Goal: Check status: Check status

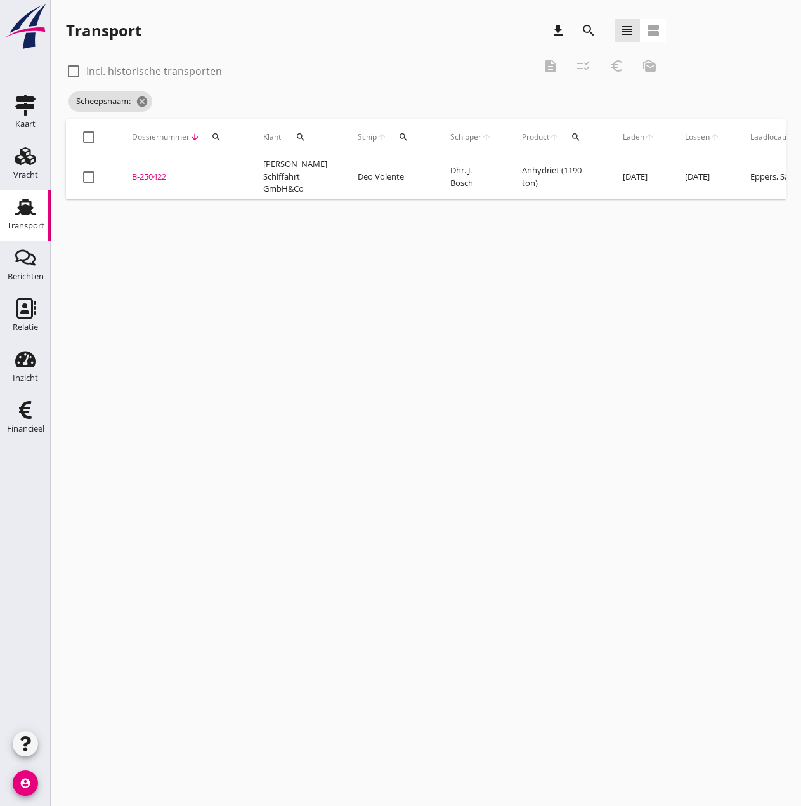
click at [398, 136] on icon "search" at bounding box center [403, 137] width 10 height 10
click at [433, 171] on input "Zoek op (scheeps)naam" at bounding box center [450, 174] width 132 height 20
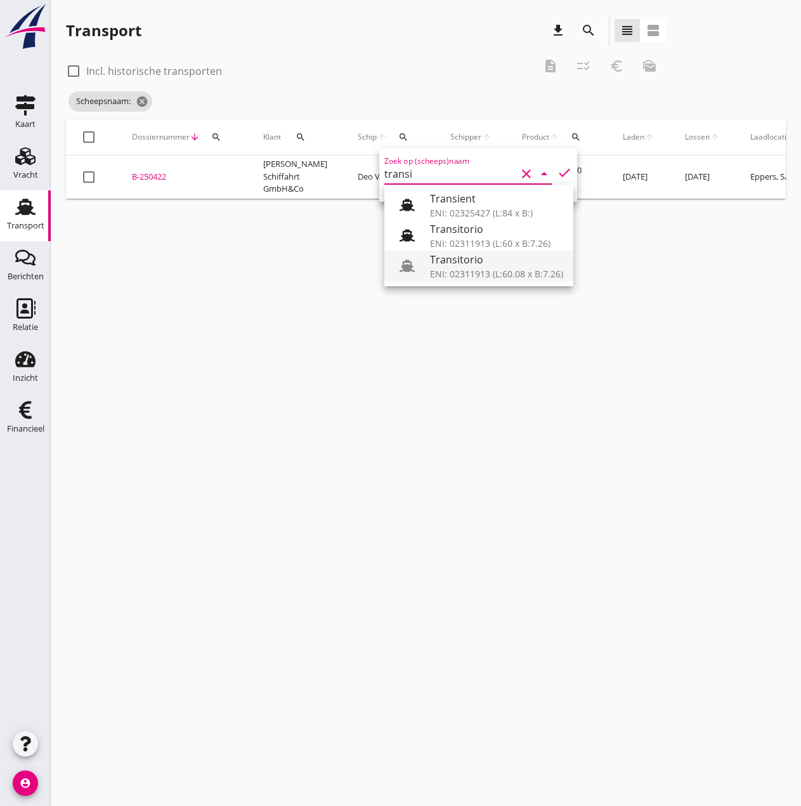
click at [477, 267] on div "ENI: 02311913 (L:60.08 x B:7.26)" at bounding box center [496, 273] width 133 height 13
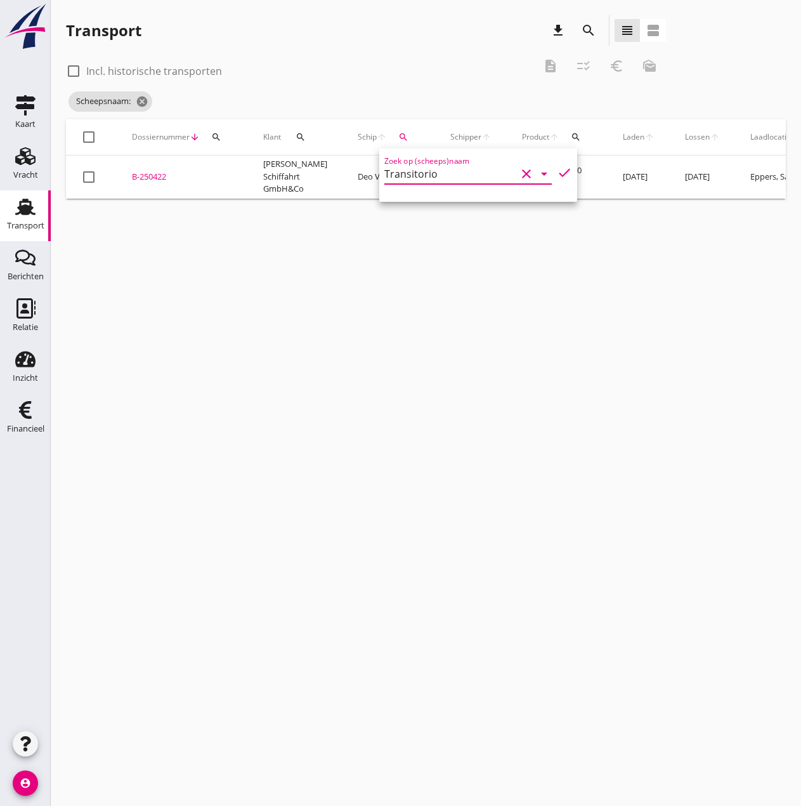
click at [557, 172] on icon "check" at bounding box center [564, 172] width 15 height 15
type input "Transitorio"
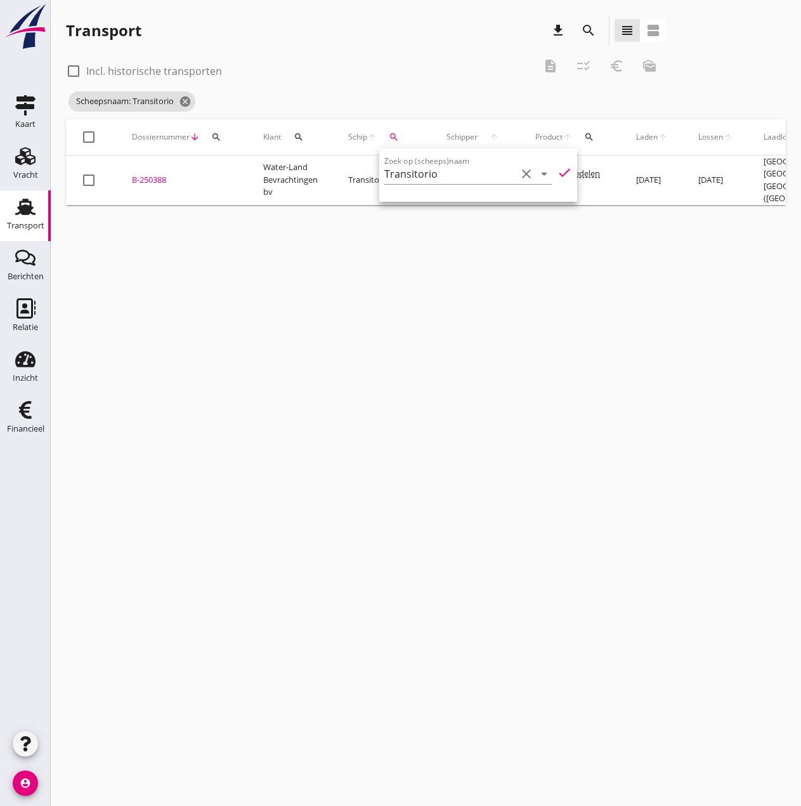
click at [75, 69] on div at bounding box center [74, 71] width 22 height 22
checkbox input "true"
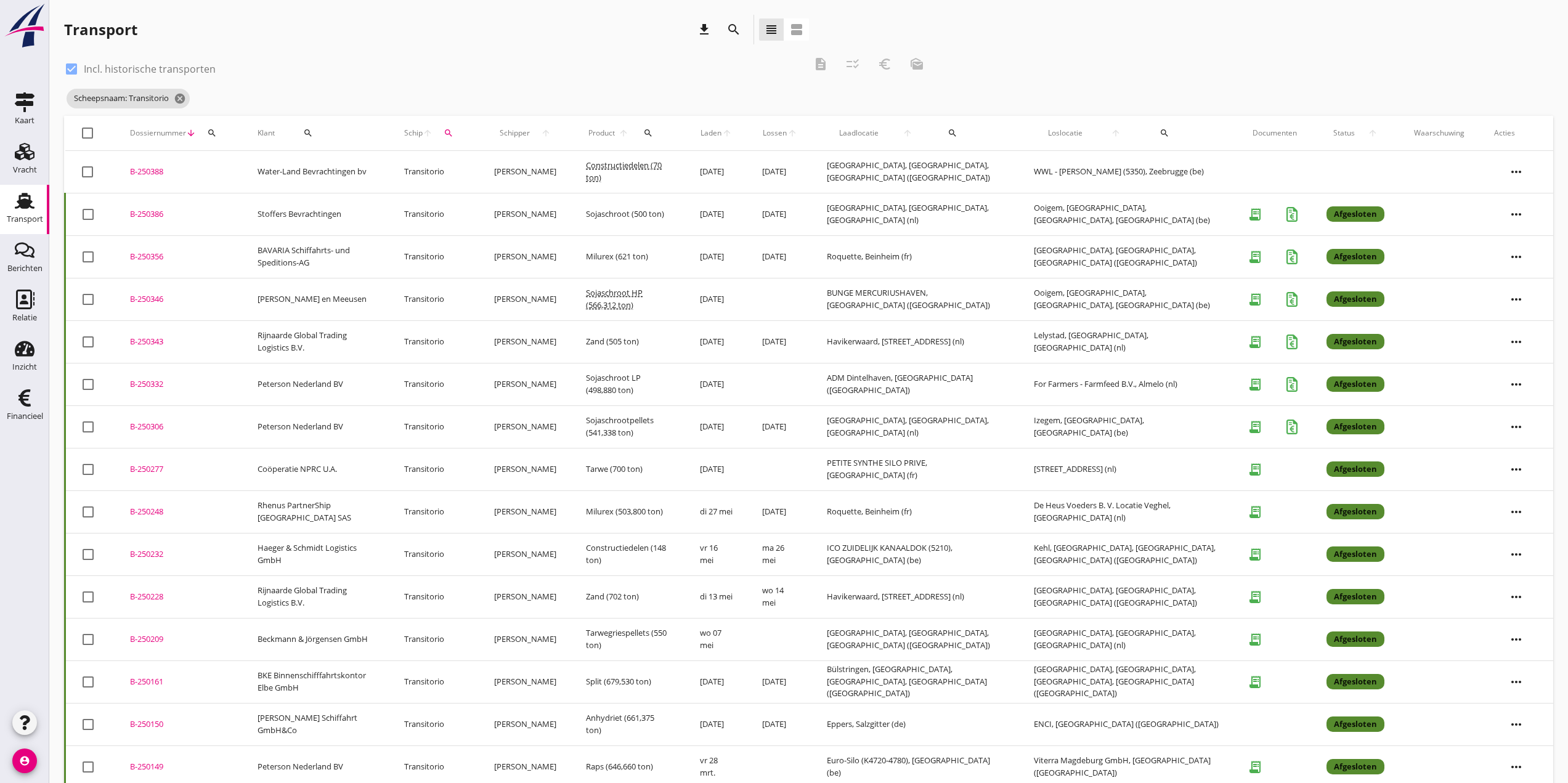
scroll to position [19, 0]
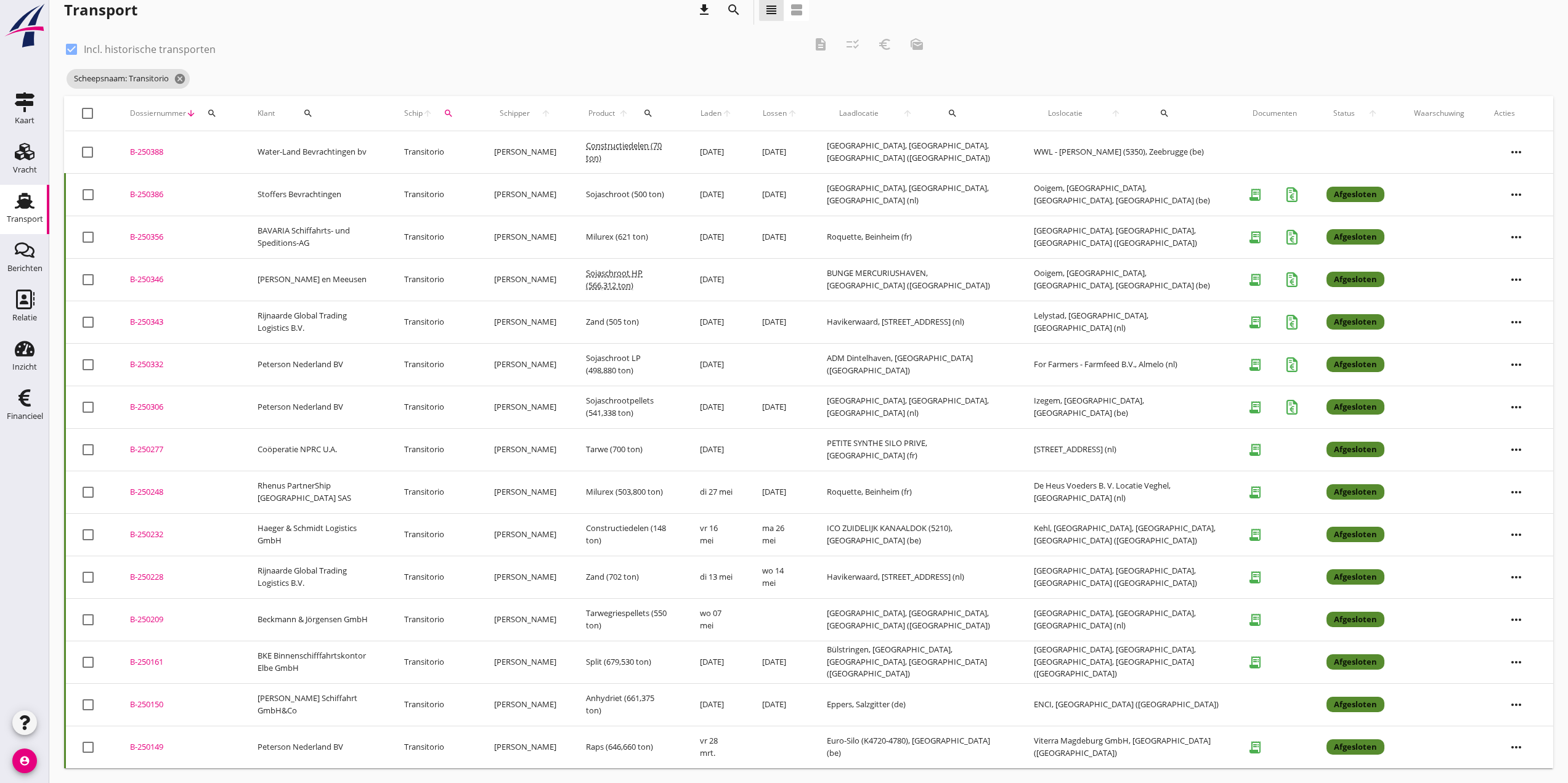
click at [141, 278] on div "B-250346" at bounding box center [179, 280] width 98 height 13
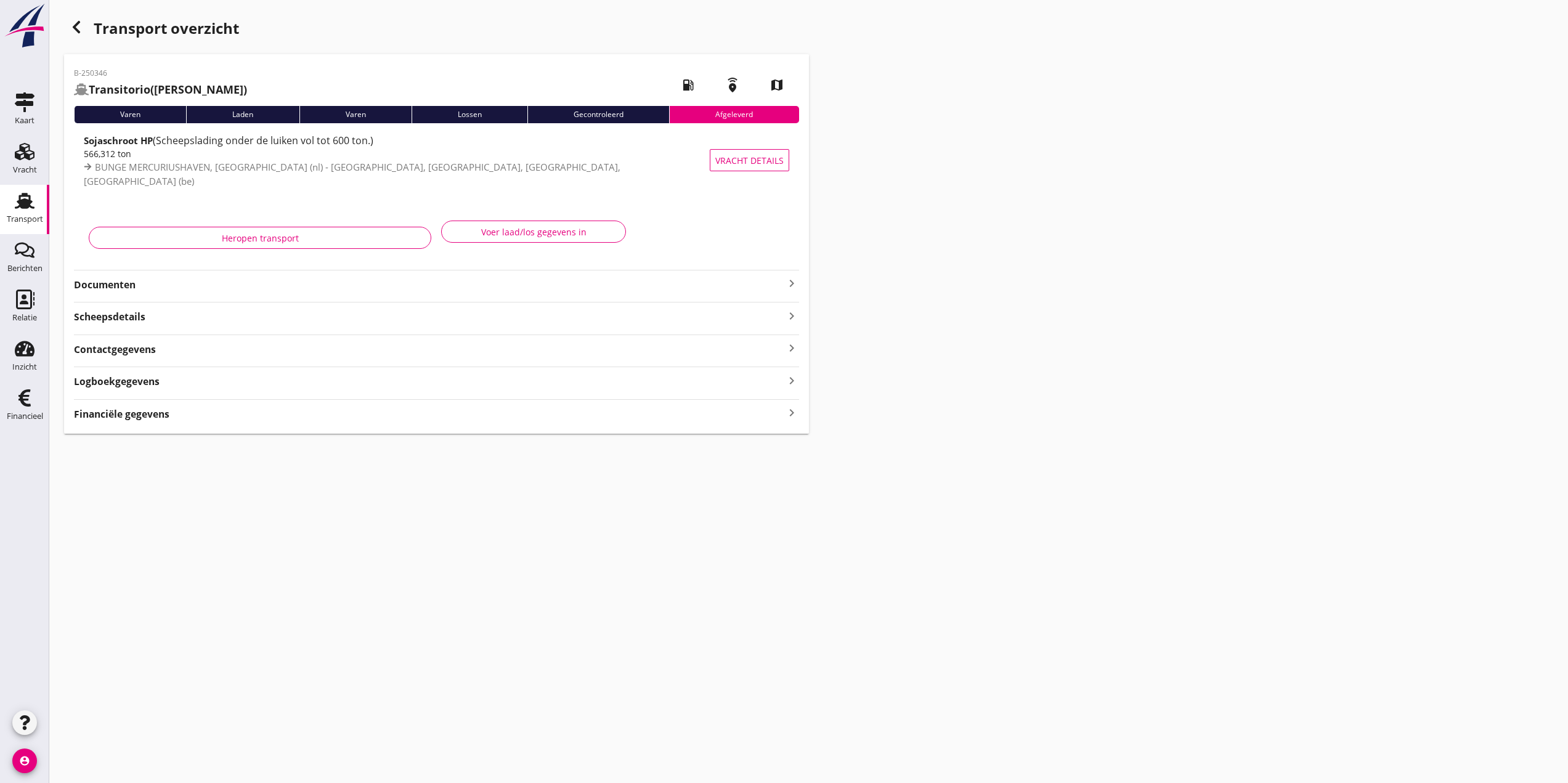
click at [106, 416] on strong "Financiële gegevens" at bounding box center [121, 414] width 95 height 15
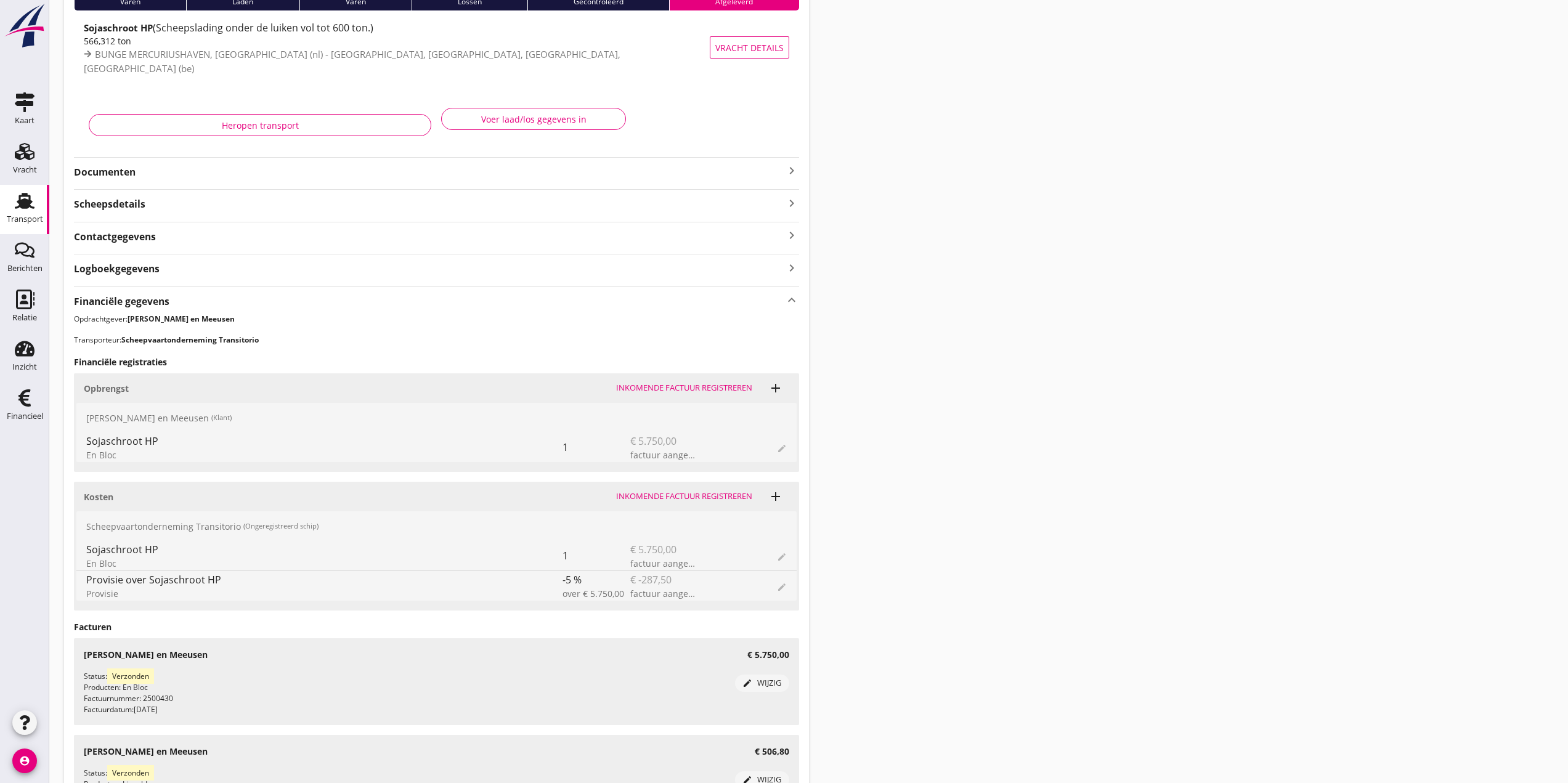
scroll to position [359, 0]
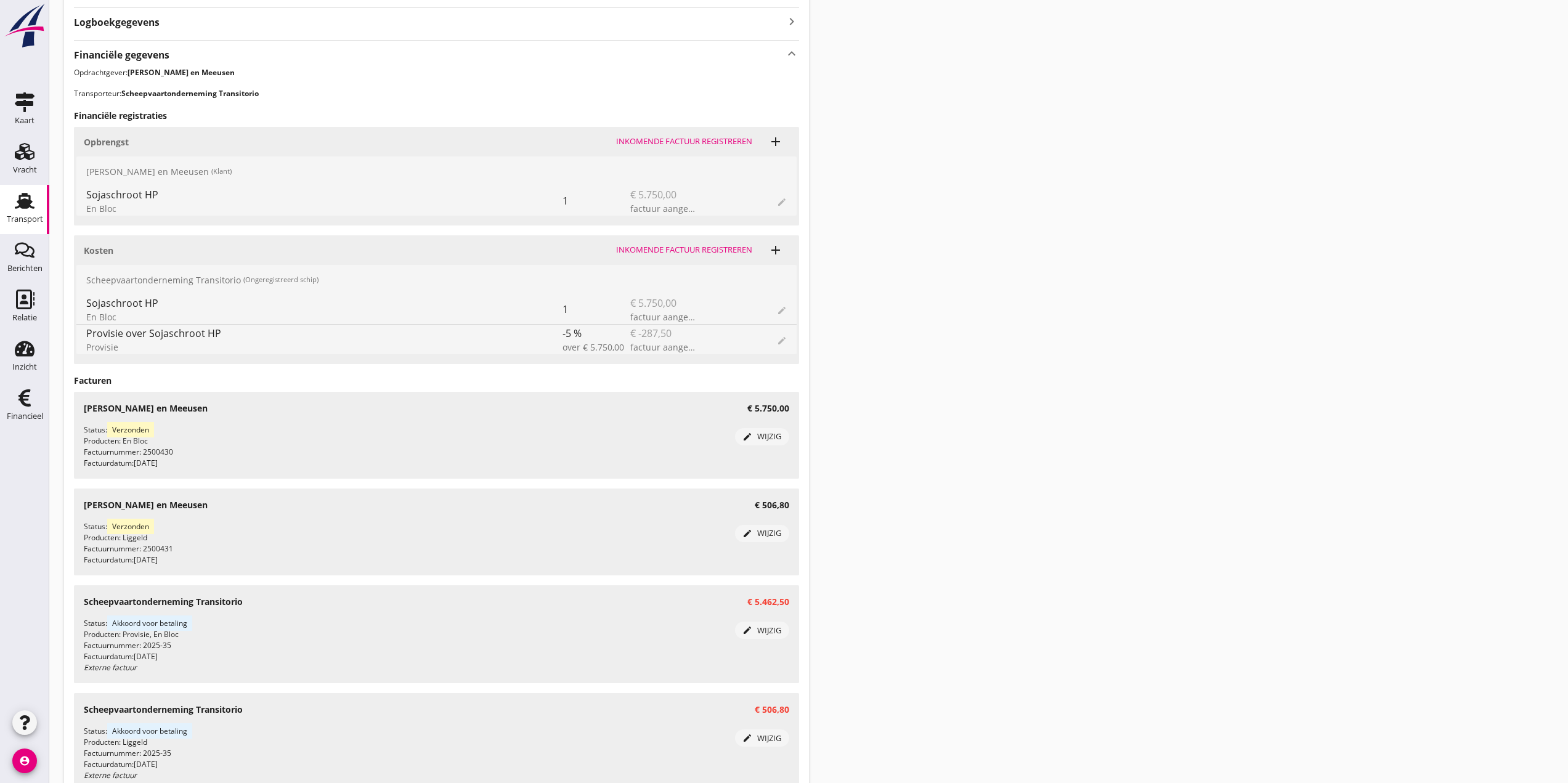
click at [155, 543] on div "Status: Verzonden Producten: Liggeld Factuurnummer: 2500431 Factuurdatum: [DATE]" at bounding box center [409, 544] width 651 height 45
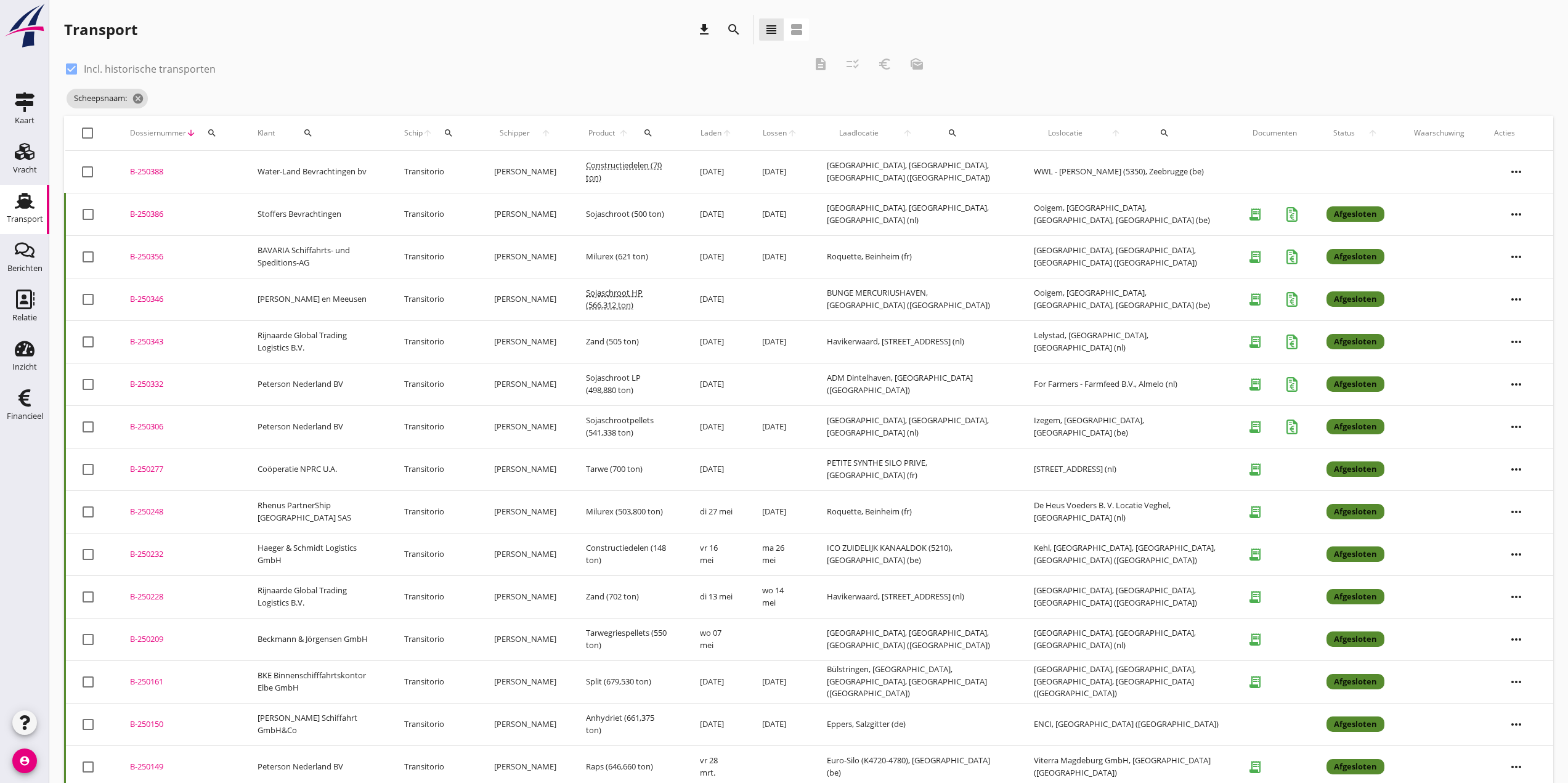
drag, startPoint x: 68, startPoint y: 68, endPoint x: 111, endPoint y: 92, distance: 49.2
click at [68, 68] on div at bounding box center [72, 69] width 21 height 21
checkbox input "false"
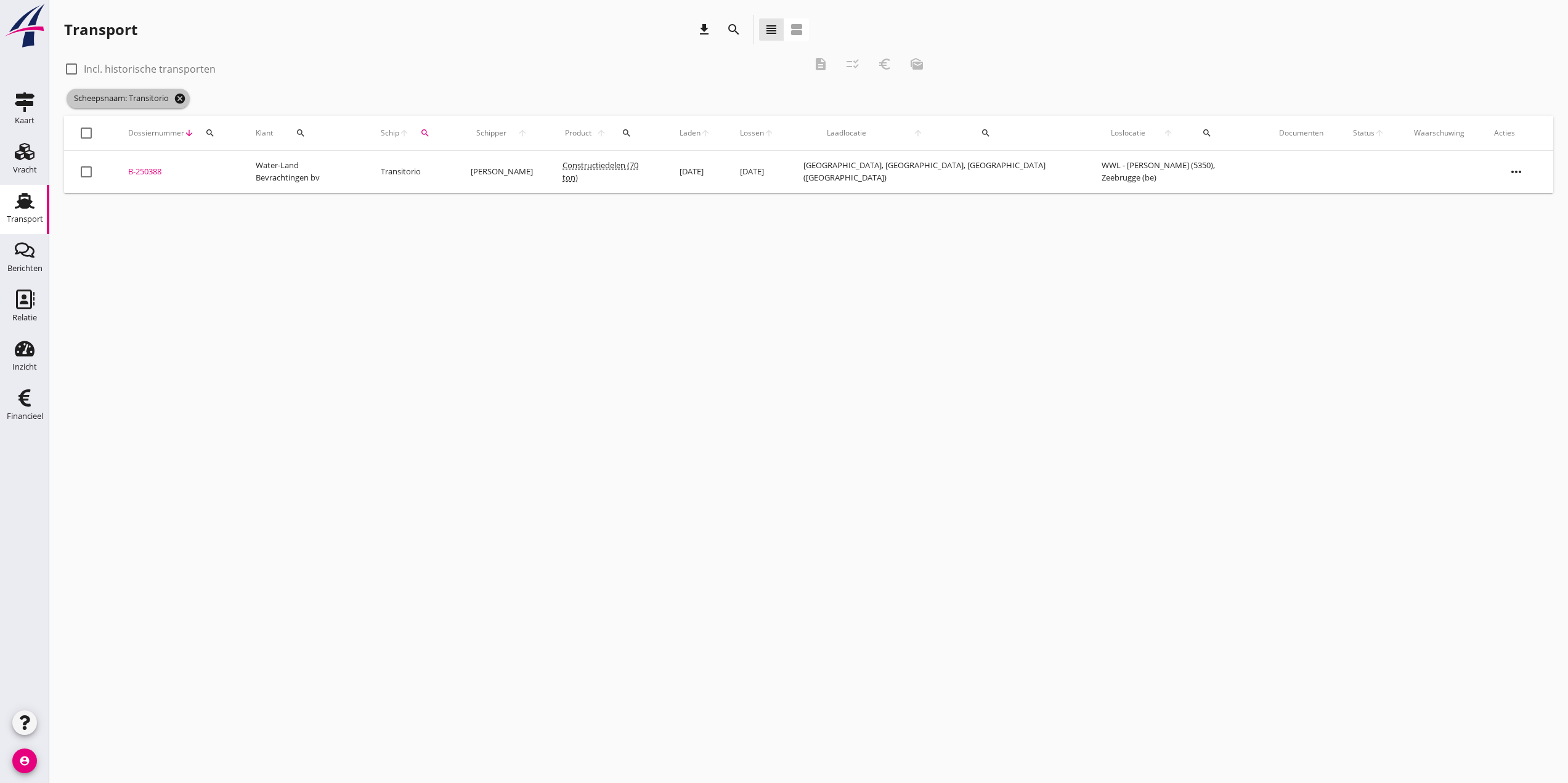
click at [183, 102] on icon "cancel" at bounding box center [180, 98] width 13 height 13
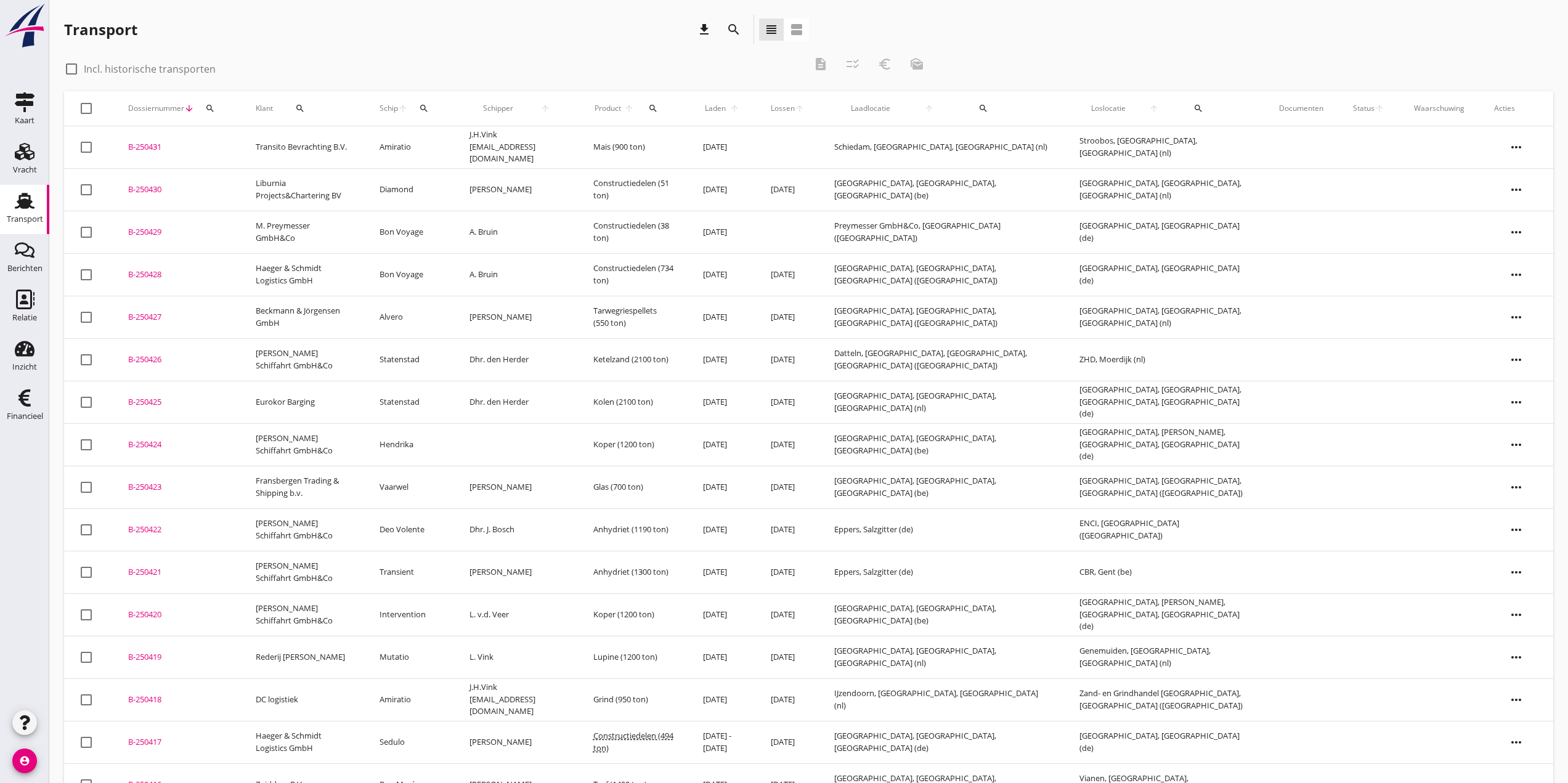
click at [377, 64] on div "check_box_outline_blank Incl. historische transporten" at bounding box center [434, 68] width 741 height 17
